Goal: Task Accomplishment & Management: Manage account settings

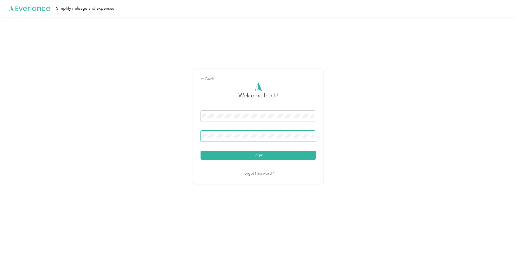
click at [200, 151] on button "Login" at bounding box center [257, 155] width 115 height 9
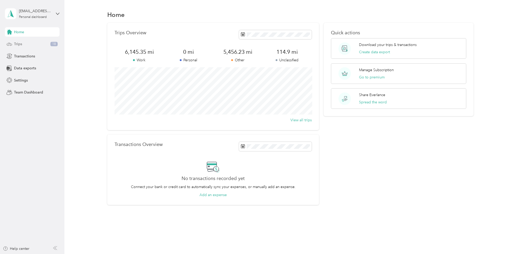
click at [47, 44] on div "Trips 18" at bounding box center [32, 43] width 55 height 9
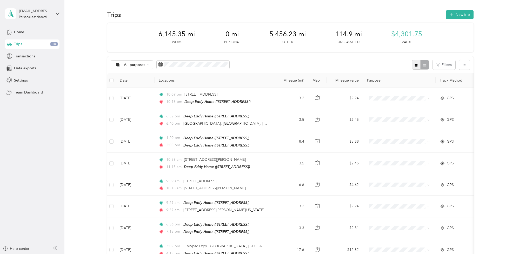
click at [417, 68] on button "button" at bounding box center [416, 65] width 9 height 10
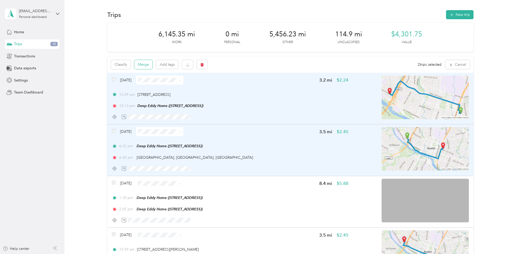
click at [146, 66] on button "Merge" at bounding box center [143, 64] width 18 height 9
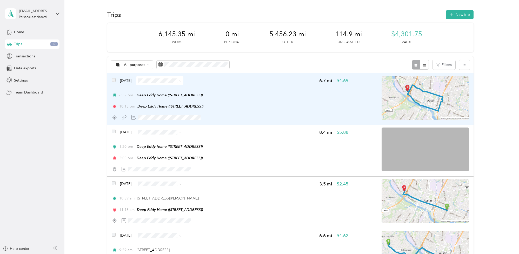
click at [459, 98] on img at bounding box center [424, 98] width 87 height 44
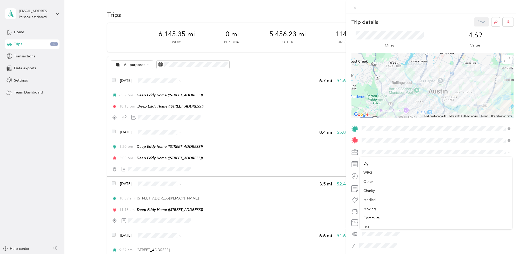
scroll to position [154, 0]
click at [369, 226] on li "Ap" at bounding box center [436, 224] width 152 height 9
click at [369, 138] on div "RT" at bounding box center [435, 138] width 145 height 5
click at [481, 21] on button "Save" at bounding box center [481, 21] width 15 height 9
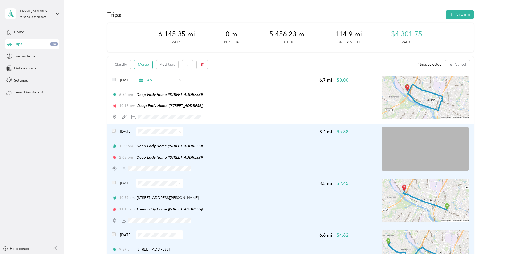
click at [149, 65] on button "Merge" at bounding box center [143, 64] width 18 height 9
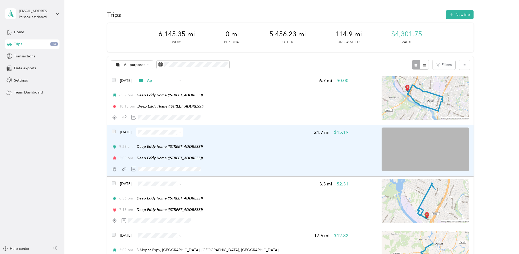
click at [453, 133] on img at bounding box center [424, 149] width 87 height 44
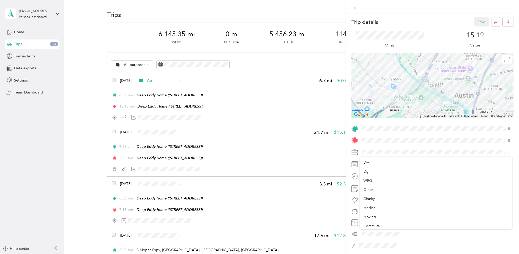
scroll to position [154, 0]
click at [363, 226] on li "Ap" at bounding box center [436, 224] width 152 height 9
click at [369, 138] on div "RT" at bounding box center [435, 138] width 145 height 5
click at [481, 22] on button "Save" at bounding box center [481, 21] width 15 height 9
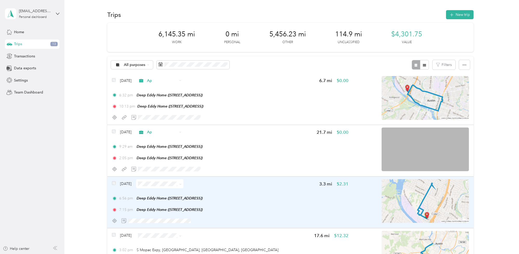
click at [449, 184] on img at bounding box center [424, 201] width 87 height 44
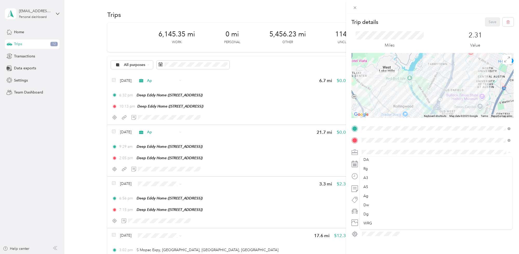
scroll to position [86, 0]
click at [364, 166] on span "Rg" at bounding box center [365, 166] width 4 height 4
click at [370, 139] on li "RT" at bounding box center [436, 138] width 152 height 9
click at [490, 23] on button "Save" at bounding box center [492, 21] width 15 height 9
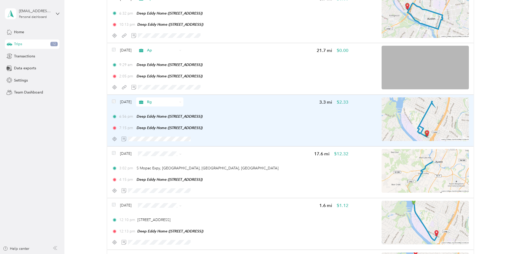
scroll to position [82, 0]
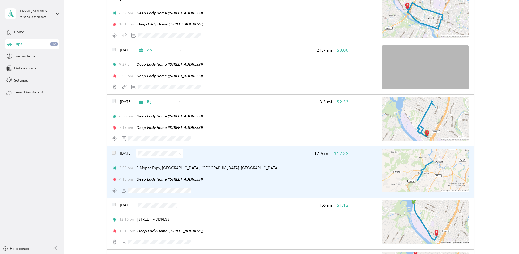
click at [353, 171] on div "[DATE] 17.6 mi $12.32 3:02 pm S Mopac Expy, [GEOGRAPHIC_DATA], [GEOGRAPHIC_DATA…" at bounding box center [290, 172] width 366 height 52
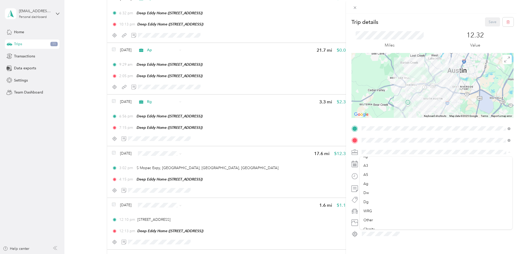
scroll to position [88, 0]
click at [369, 166] on li "Rg" at bounding box center [436, 164] width 152 height 9
click at [373, 138] on div "RT" at bounding box center [435, 137] width 145 height 5
click at [454, 191] on span at bounding box center [437, 188] width 154 height 8
click at [492, 22] on button "Save" at bounding box center [492, 21] width 15 height 9
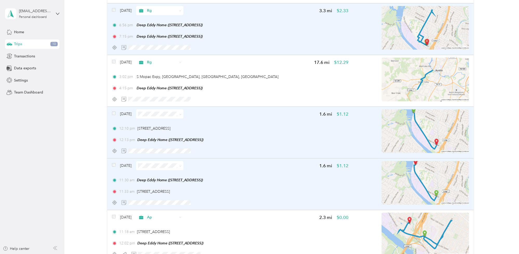
scroll to position [6, 0]
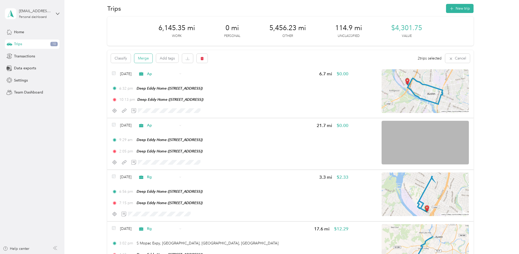
click at [141, 58] on button "Merge" at bounding box center [143, 58] width 18 height 9
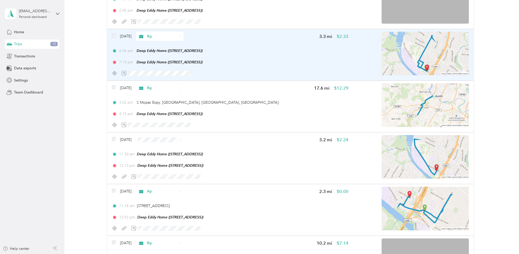
scroll to position [148, 0]
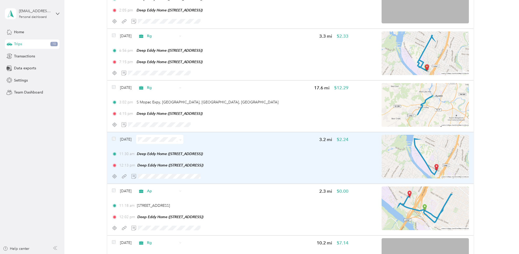
click at [441, 146] on img at bounding box center [424, 157] width 87 height 44
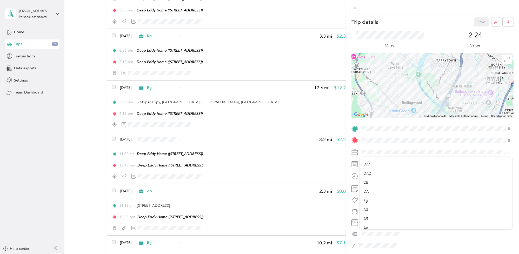
scroll to position [59, 0]
click at [371, 193] on li "Rg" at bounding box center [436, 190] width 152 height 9
click at [376, 140] on li "RT" at bounding box center [436, 137] width 152 height 9
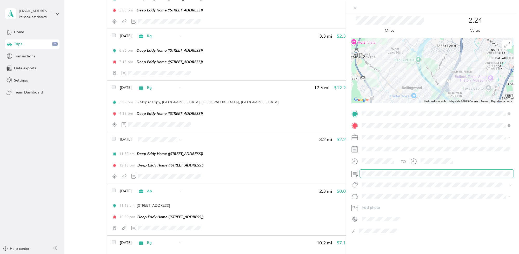
scroll to position [0, 0]
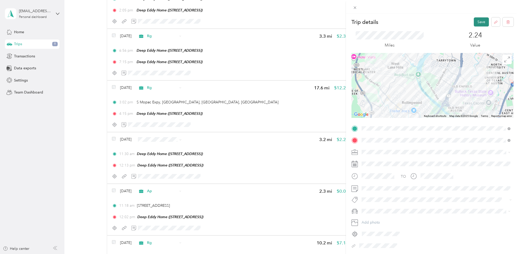
click at [479, 23] on button "Save" at bounding box center [481, 21] width 15 height 9
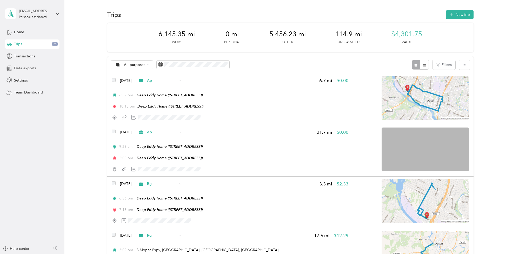
click at [28, 68] on span "Data exports" at bounding box center [25, 67] width 22 height 5
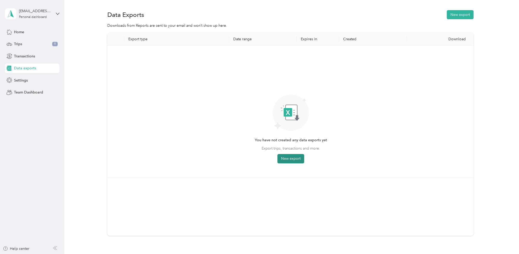
click at [293, 160] on button "New export" at bounding box center [290, 158] width 27 height 9
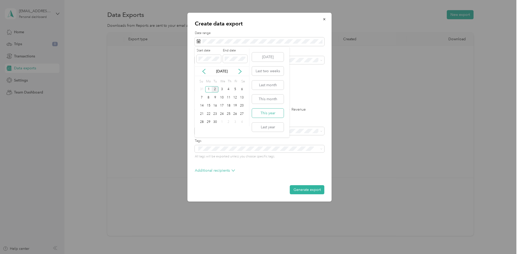
click at [268, 113] on button "This year" at bounding box center [268, 113] width 32 height 9
click at [306, 189] on button "Generate export" at bounding box center [307, 189] width 35 height 9
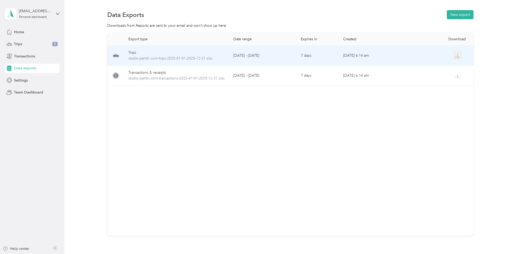
click at [458, 56] on icon "button" at bounding box center [457, 55] width 5 height 5
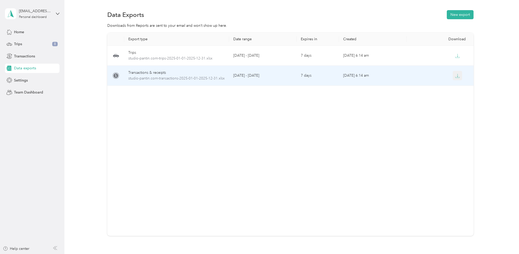
click at [457, 75] on icon "button" at bounding box center [457, 75] width 5 height 5
